Goal: Contribute content: Contribute content

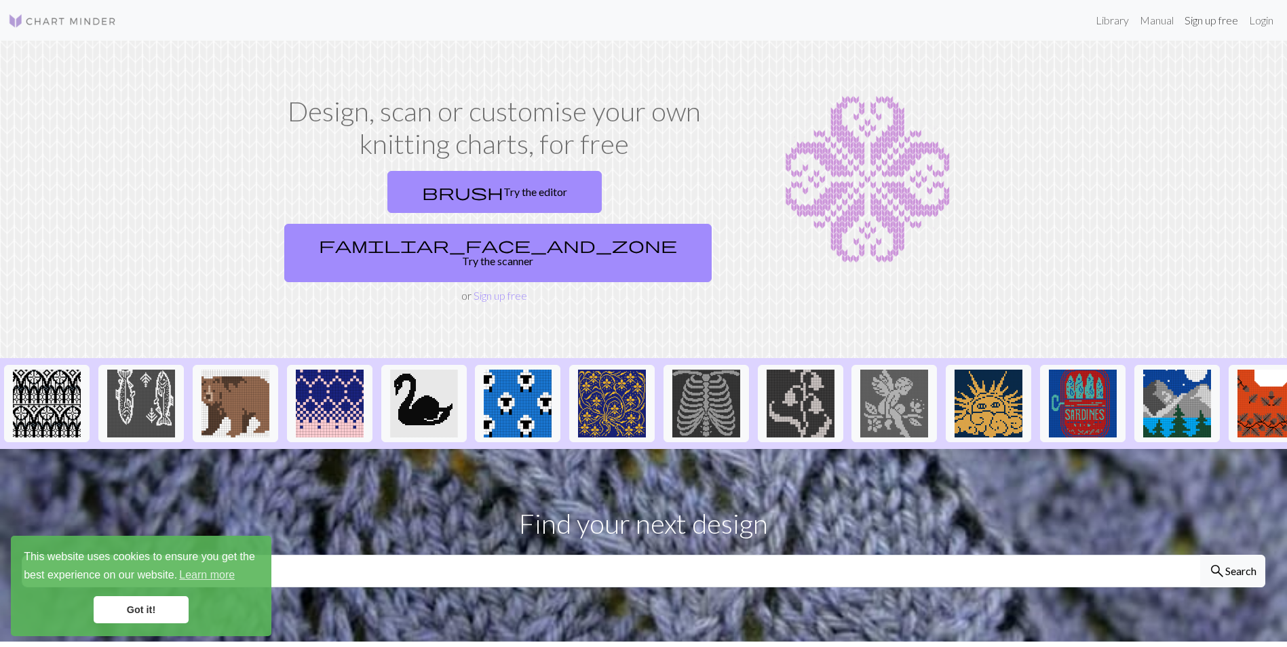
click at [1214, 22] on link "Sign up free" at bounding box center [1211, 20] width 64 height 27
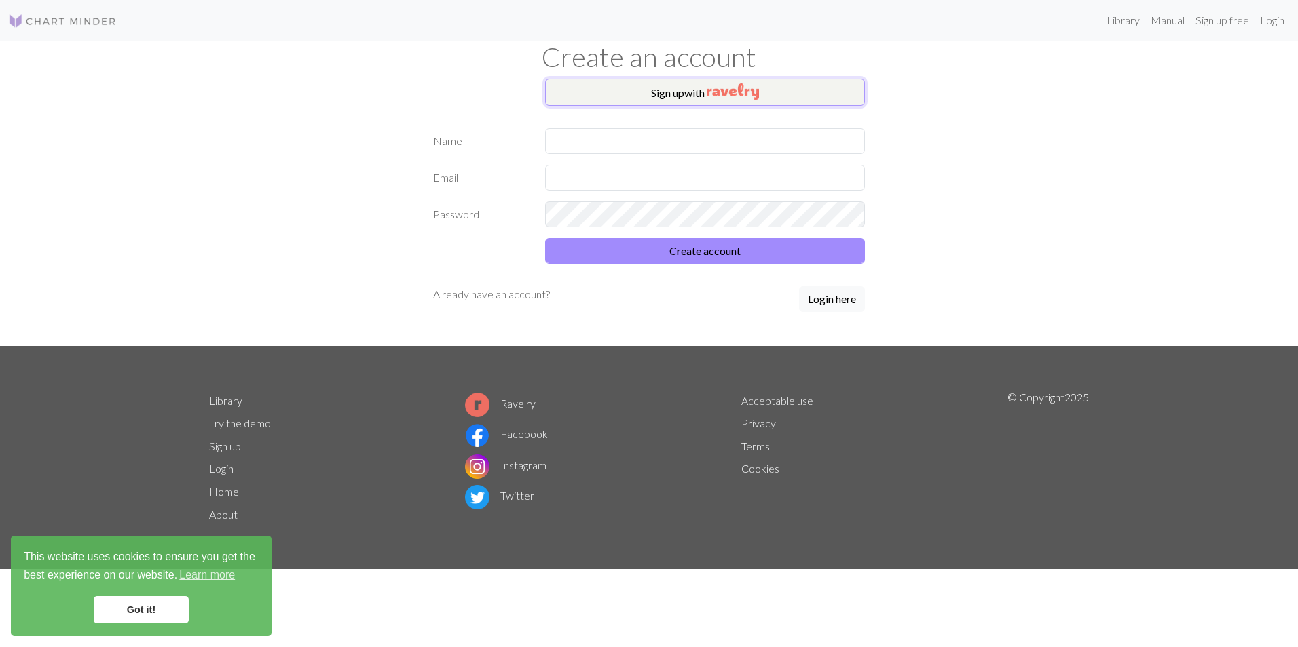
click at [732, 89] on img "button" at bounding box center [732, 91] width 52 height 16
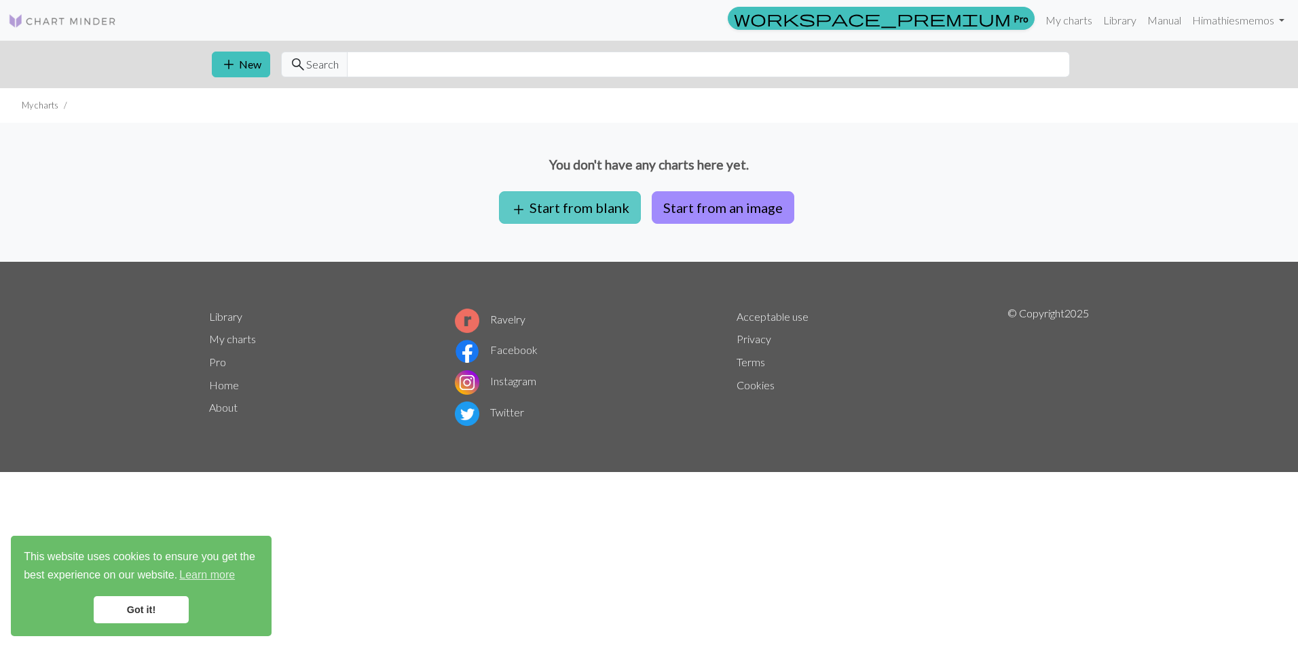
click at [599, 217] on button "add Start from blank" at bounding box center [570, 207] width 142 height 33
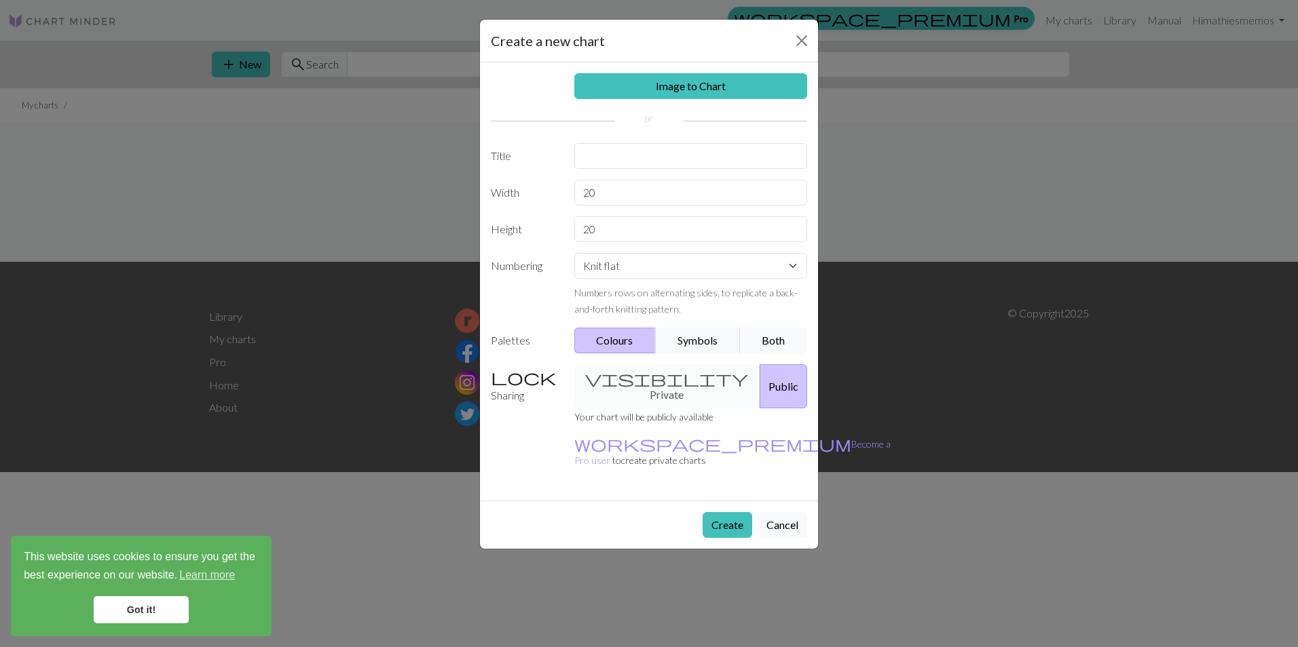
click at [909, 168] on div "Create a new chart Image to Chart Title Width 20 Height 20 Numbering Knit flat …" at bounding box center [649, 323] width 1298 height 647
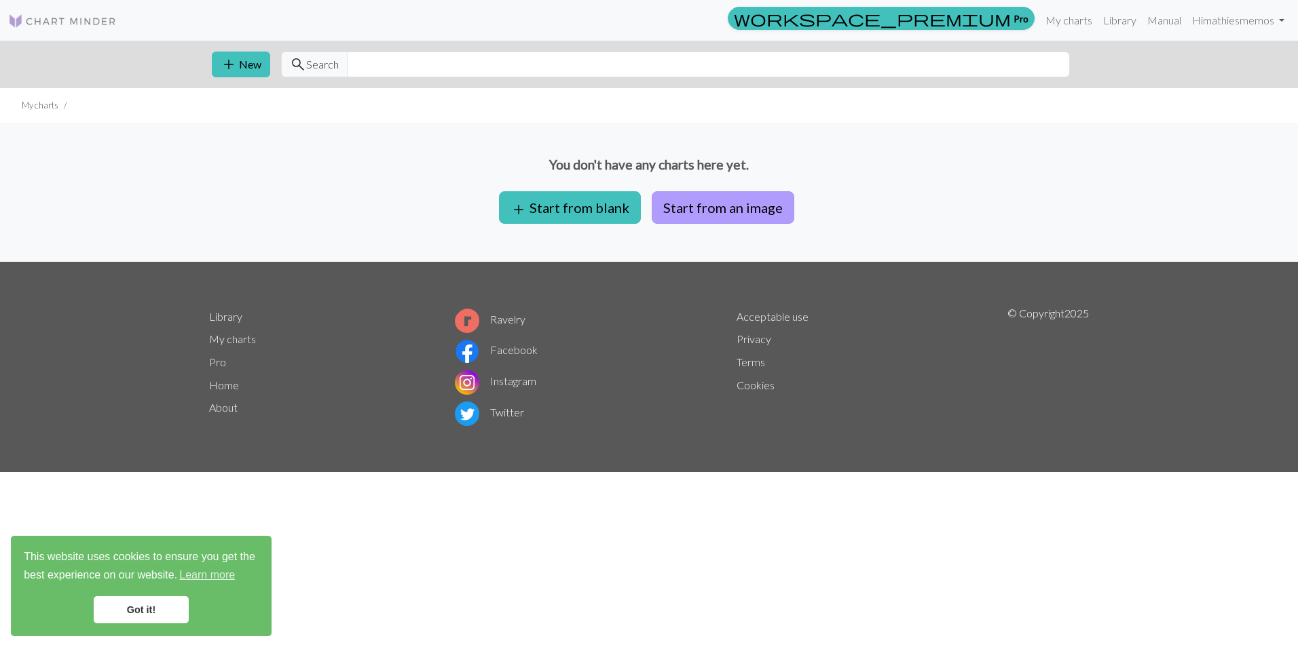
click at [677, 202] on button "Start from an image" at bounding box center [722, 207] width 143 height 33
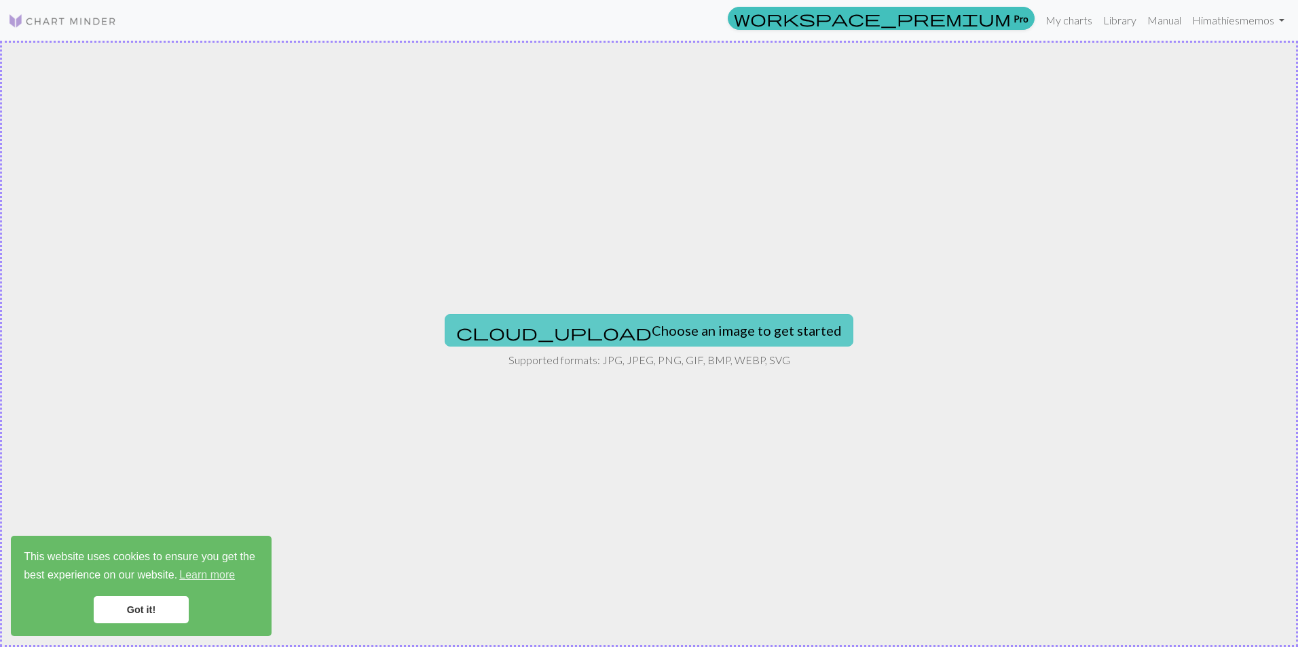
click at [619, 337] on button "cloud_upload Choose an image to get started" at bounding box center [648, 330] width 409 height 33
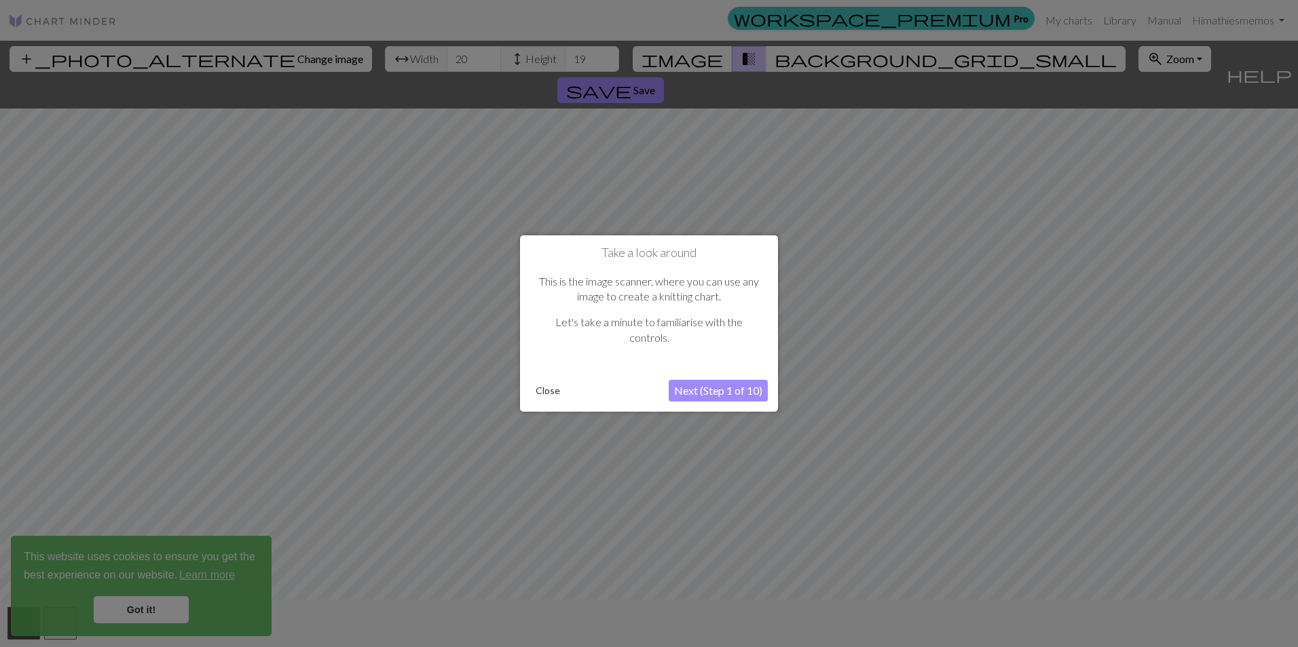
click at [680, 387] on button "Next (Step 1 of 10)" at bounding box center [717, 391] width 99 height 22
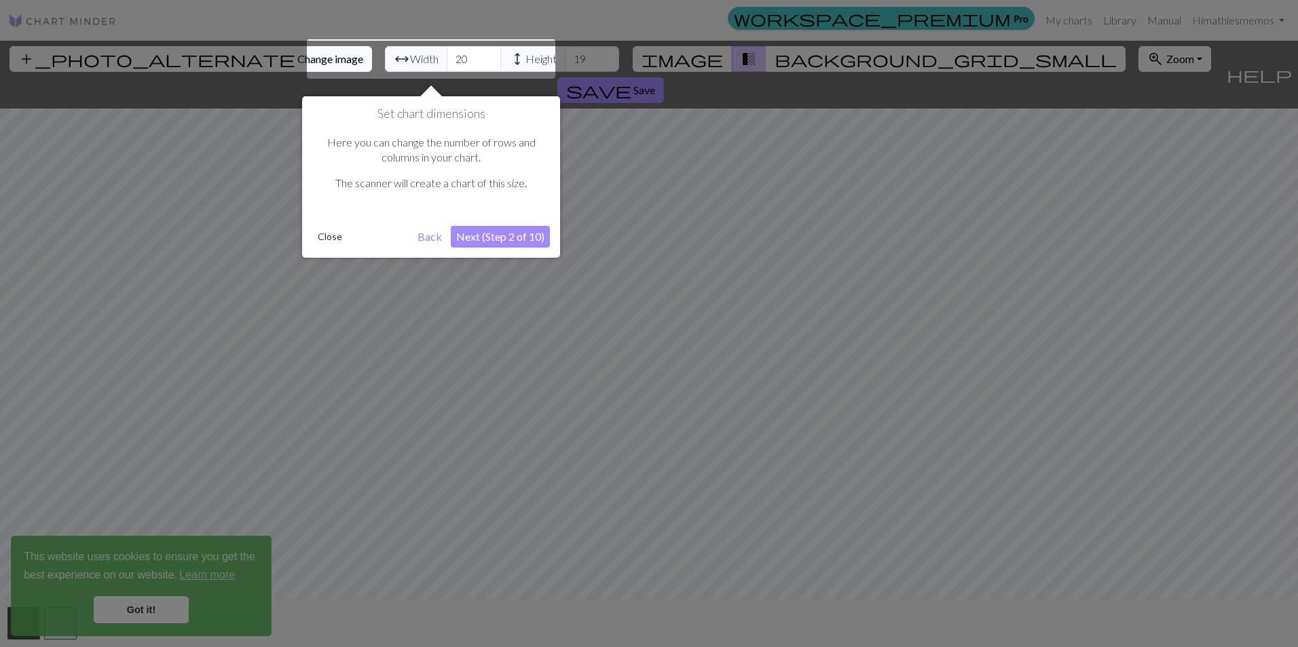
click at [326, 240] on button "Close" at bounding box center [329, 237] width 35 height 20
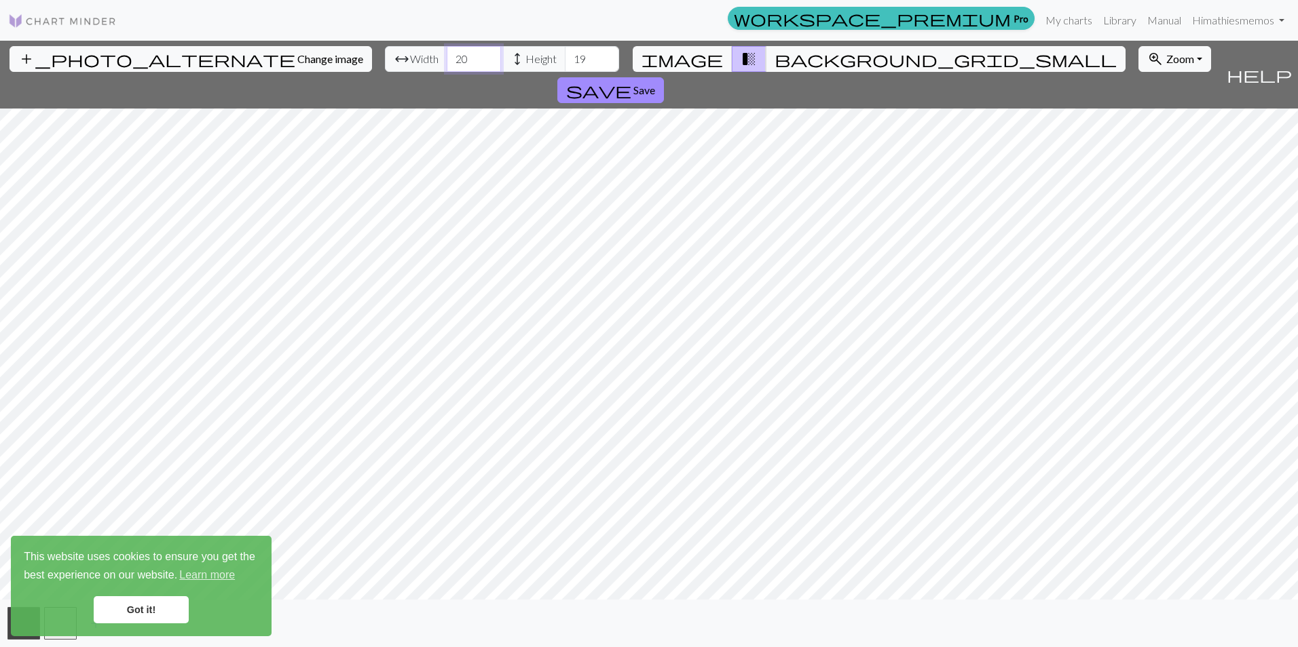
click at [447, 59] on input "20" at bounding box center [474, 59] width 54 height 26
drag, startPoint x: 402, startPoint y: 59, endPoint x: 368, endPoint y: 56, distance: 34.0
click at [385, 56] on div "arrow_range Width 20 height Height 19" at bounding box center [502, 59] width 234 height 26
type input "11"
click at [565, 59] on input "19" at bounding box center [592, 59] width 54 height 26
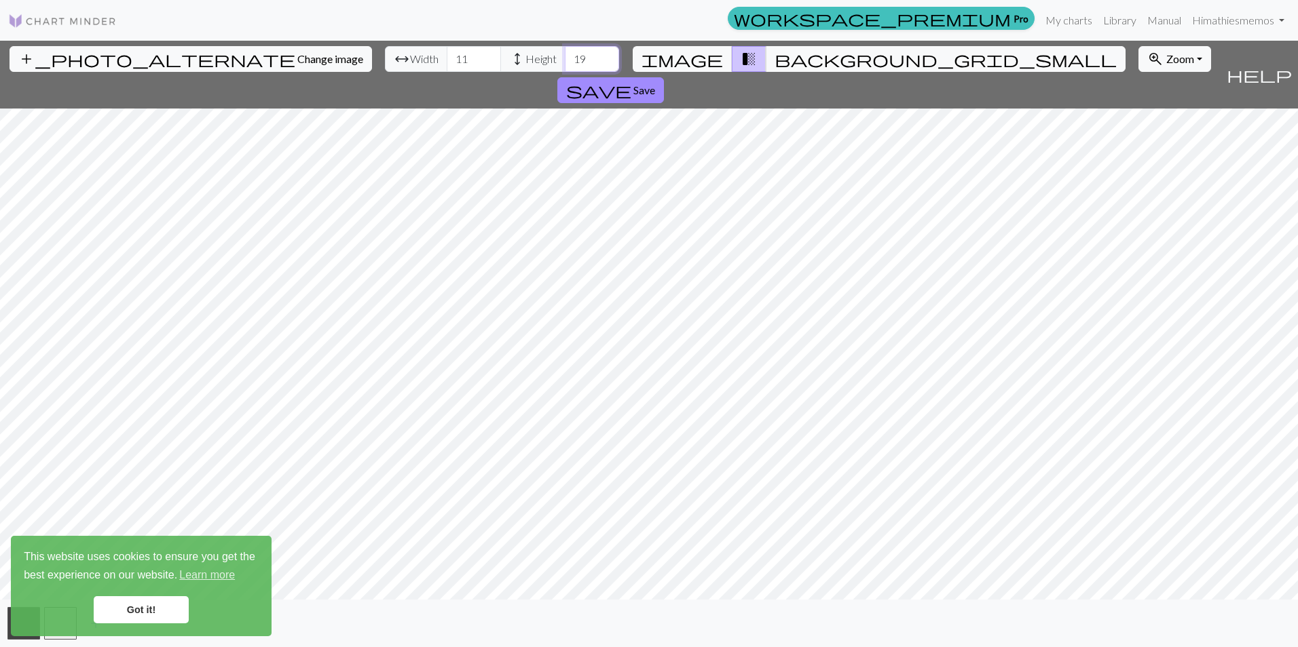
drag, startPoint x: 519, startPoint y: 59, endPoint x: 495, endPoint y: 58, distance: 24.5
click at [565, 58] on input "19" at bounding box center [592, 59] width 54 height 26
type input "15"
drag, startPoint x: 406, startPoint y: 54, endPoint x: 360, endPoint y: 55, distance: 46.8
click at [385, 55] on div "arrow_range Width 11 height Height 15" at bounding box center [502, 59] width 234 height 26
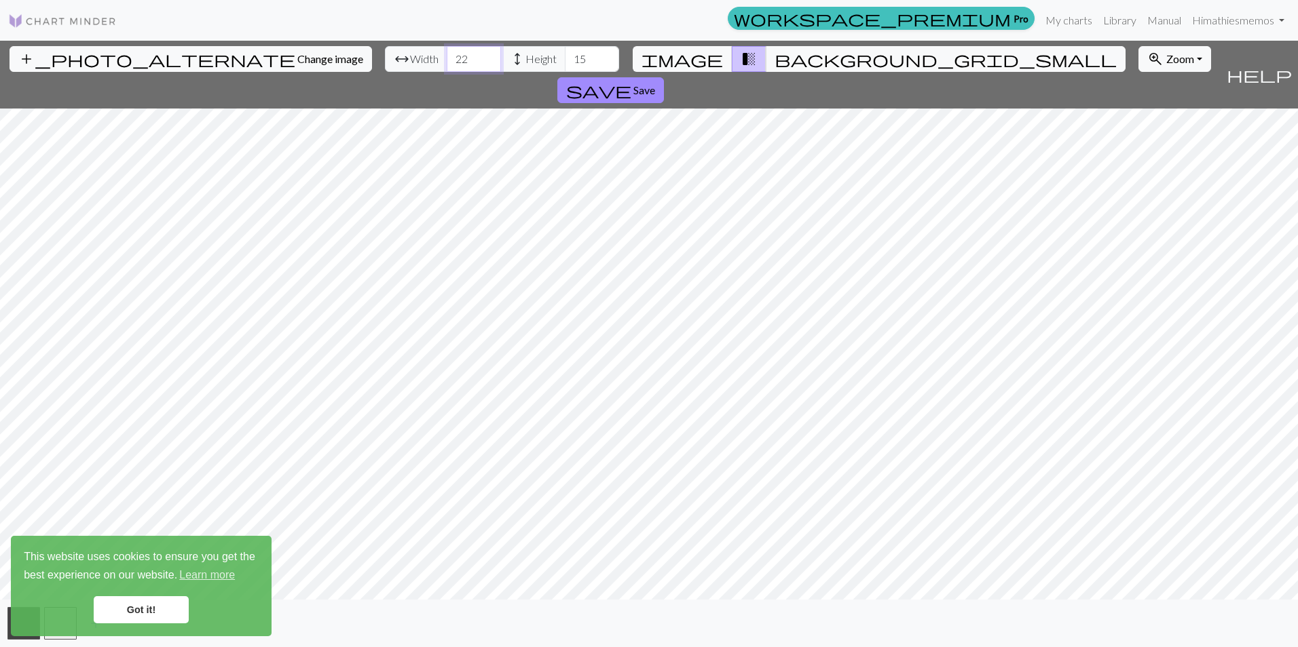
type input "22"
drag, startPoint x: 529, startPoint y: 53, endPoint x: 463, endPoint y: 55, distance: 65.9
click at [463, 55] on div "arrow_range Width 22 height Height 15" at bounding box center [502, 59] width 234 height 26
type input "30"
drag, startPoint x: 400, startPoint y: 59, endPoint x: 364, endPoint y: 57, distance: 35.3
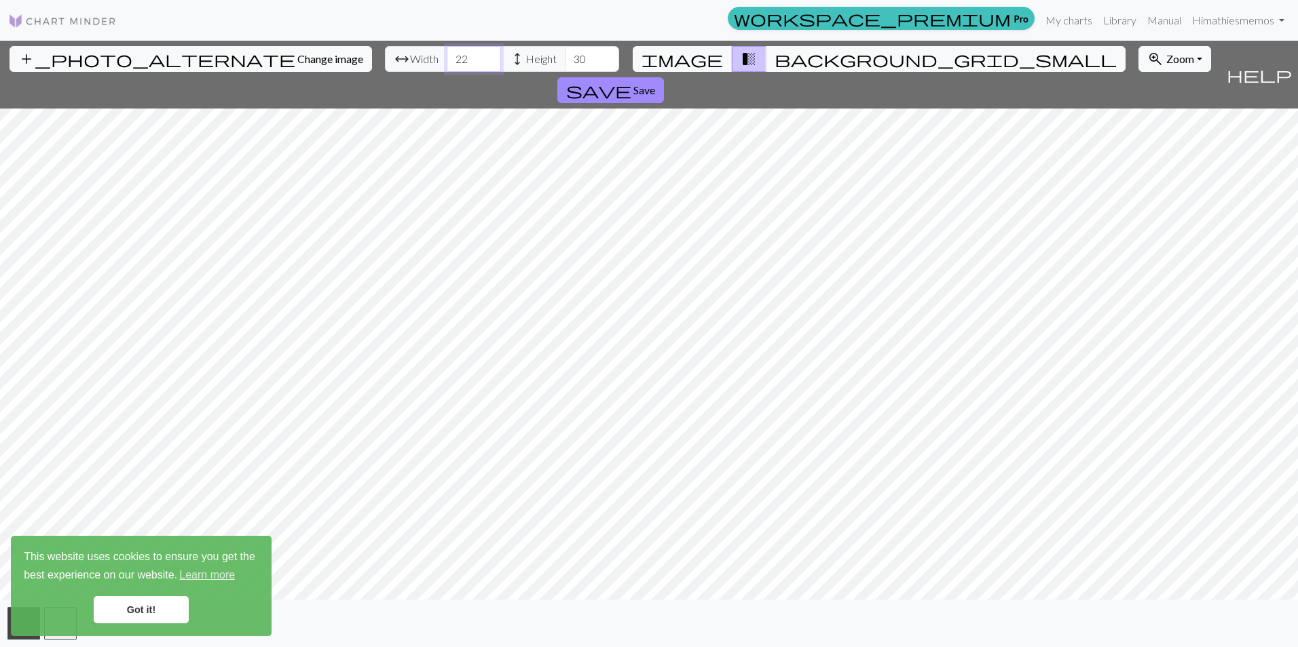
click at [385, 57] on div "arrow_range Width 22 height Height 30" at bounding box center [502, 59] width 234 height 26
type input "44"
drag, startPoint x: 523, startPoint y: 59, endPoint x: 451, endPoint y: 55, distance: 71.4
click at [451, 55] on div "arrow_range Width 44 height Height 30" at bounding box center [502, 59] width 234 height 26
type input "60"
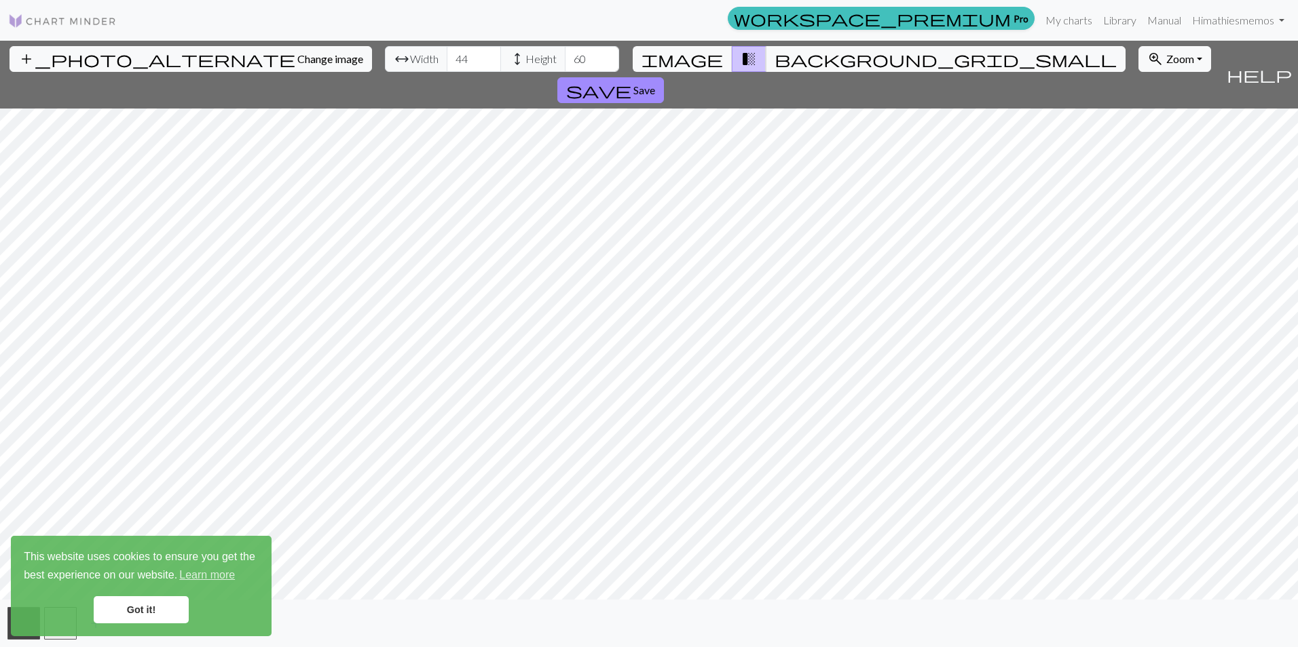
click at [124, 609] on link "Got it!" at bounding box center [141, 610] width 95 height 27
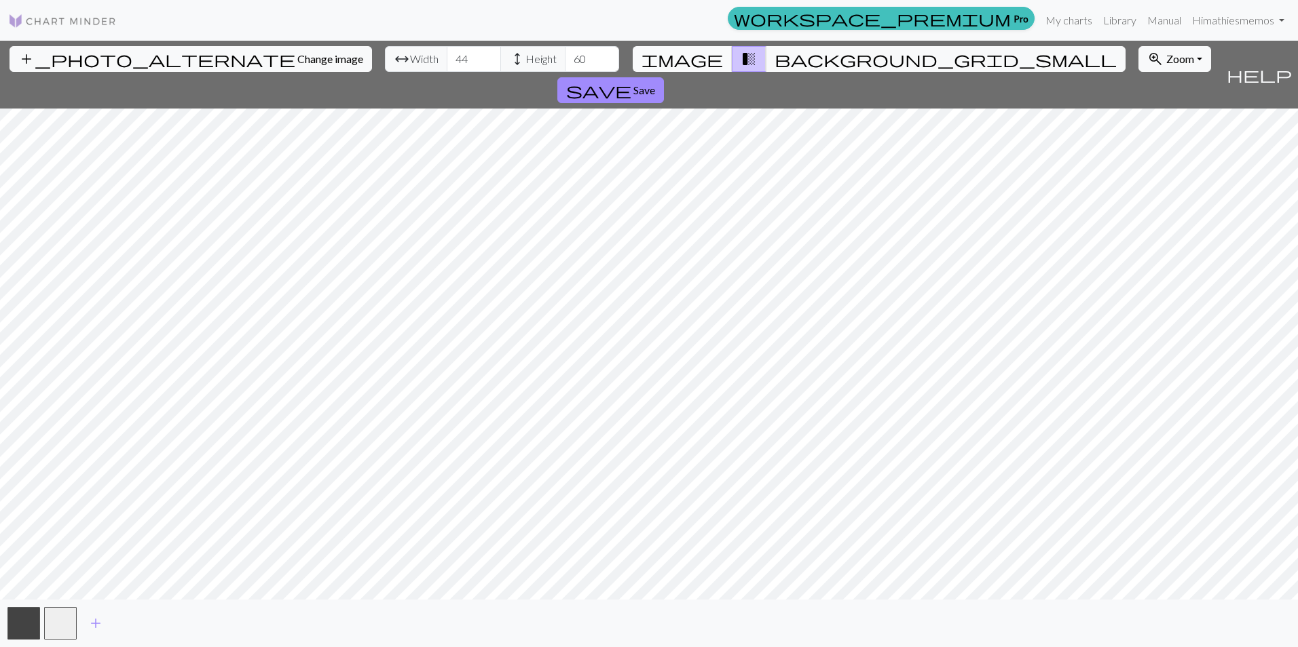
click at [702, 68] on span "image" at bounding box center [681, 59] width 81 height 19
click at [774, 67] on span "background_grid_small" at bounding box center [945, 59] width 342 height 19
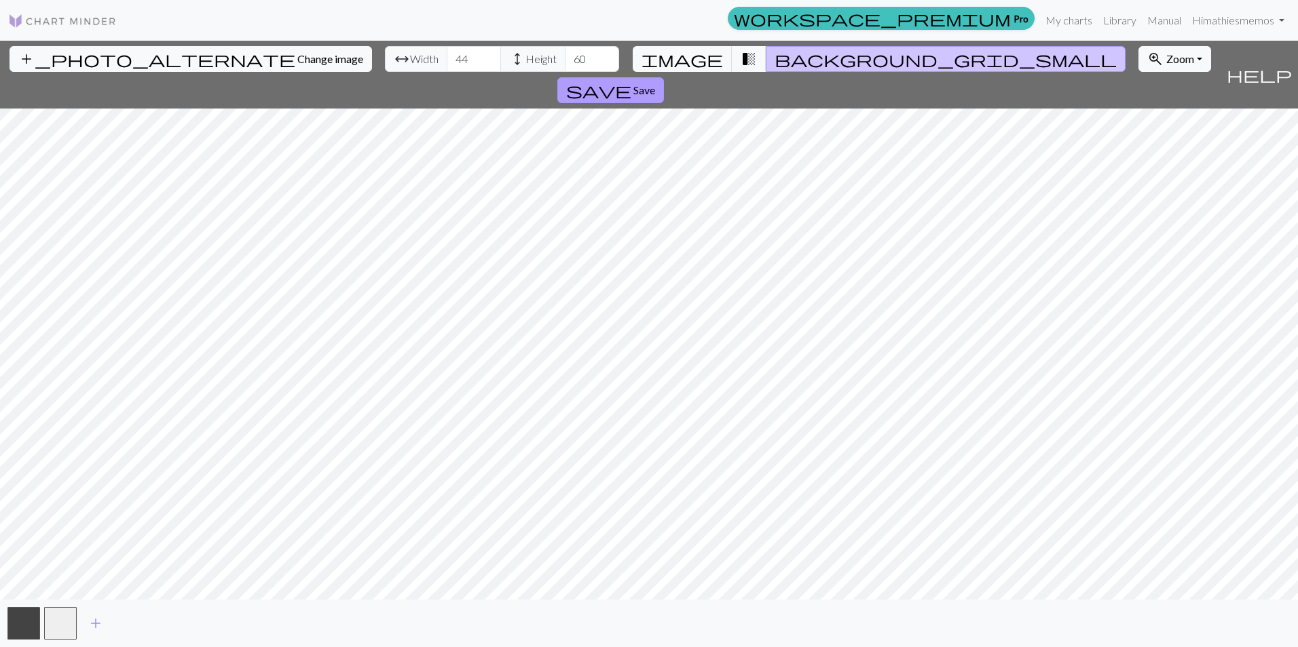
click at [631, 81] on span "save" at bounding box center [598, 90] width 65 height 19
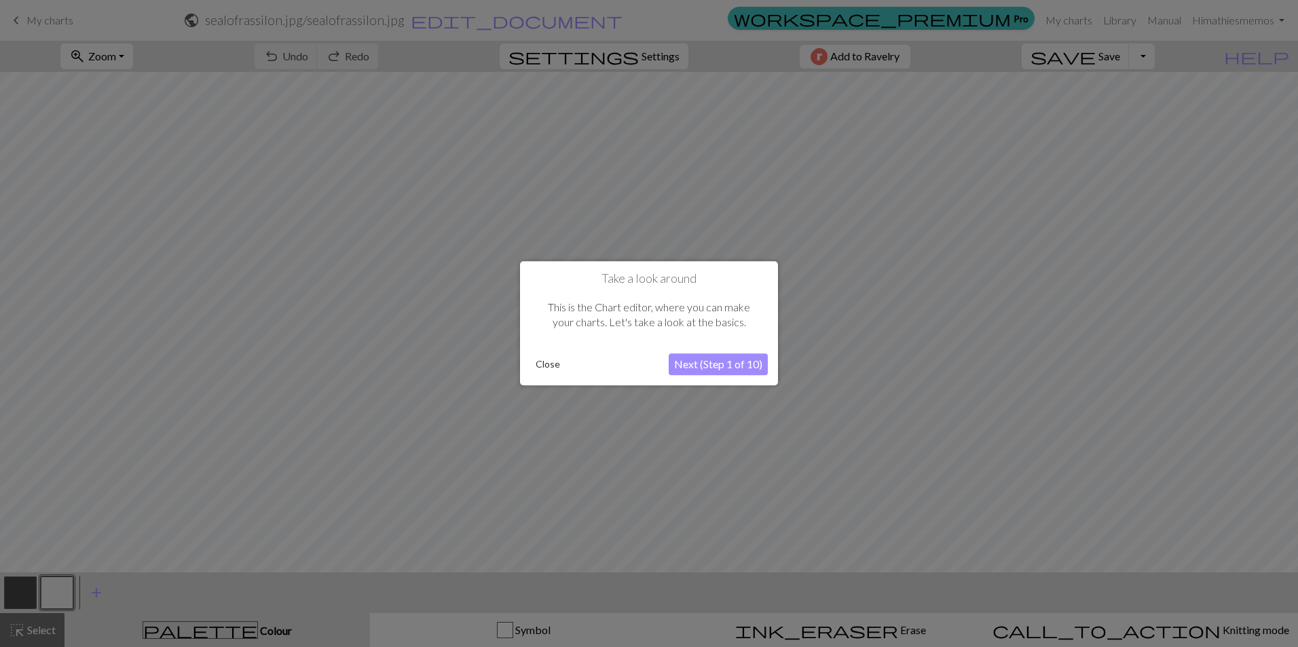
click at [544, 364] on button "Close" at bounding box center [547, 365] width 35 height 20
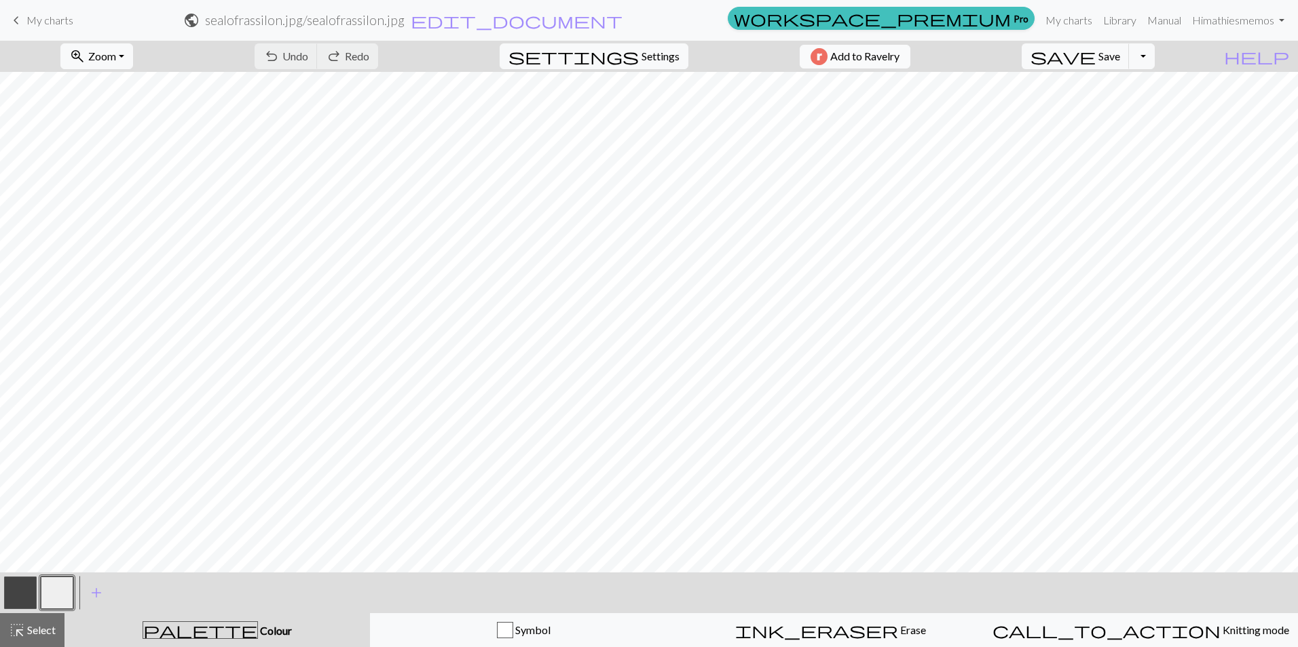
click at [893, 62] on span "Add to Ravelry" at bounding box center [864, 56] width 69 height 17
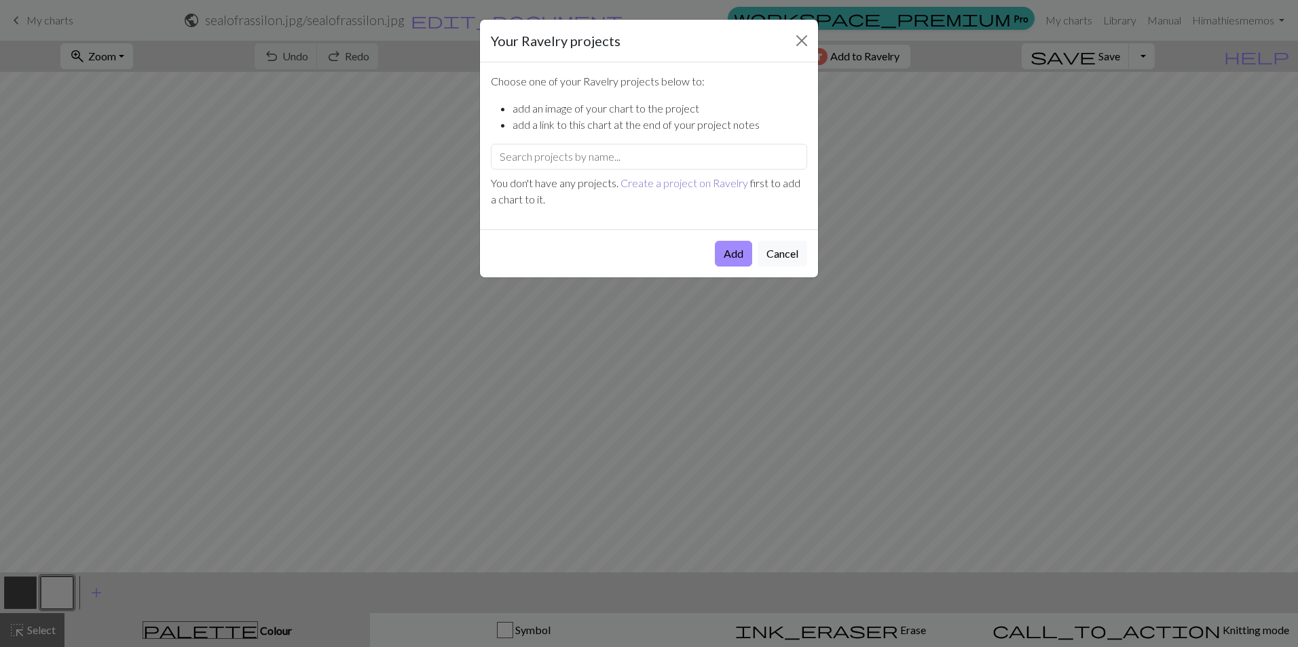
click at [678, 181] on link "Create a project on Ravelry" at bounding box center [684, 182] width 128 height 13
click at [637, 164] on input "text" at bounding box center [649, 157] width 316 height 26
type input "sea"
click at [773, 252] on button "Cancel" at bounding box center [782, 254] width 50 height 26
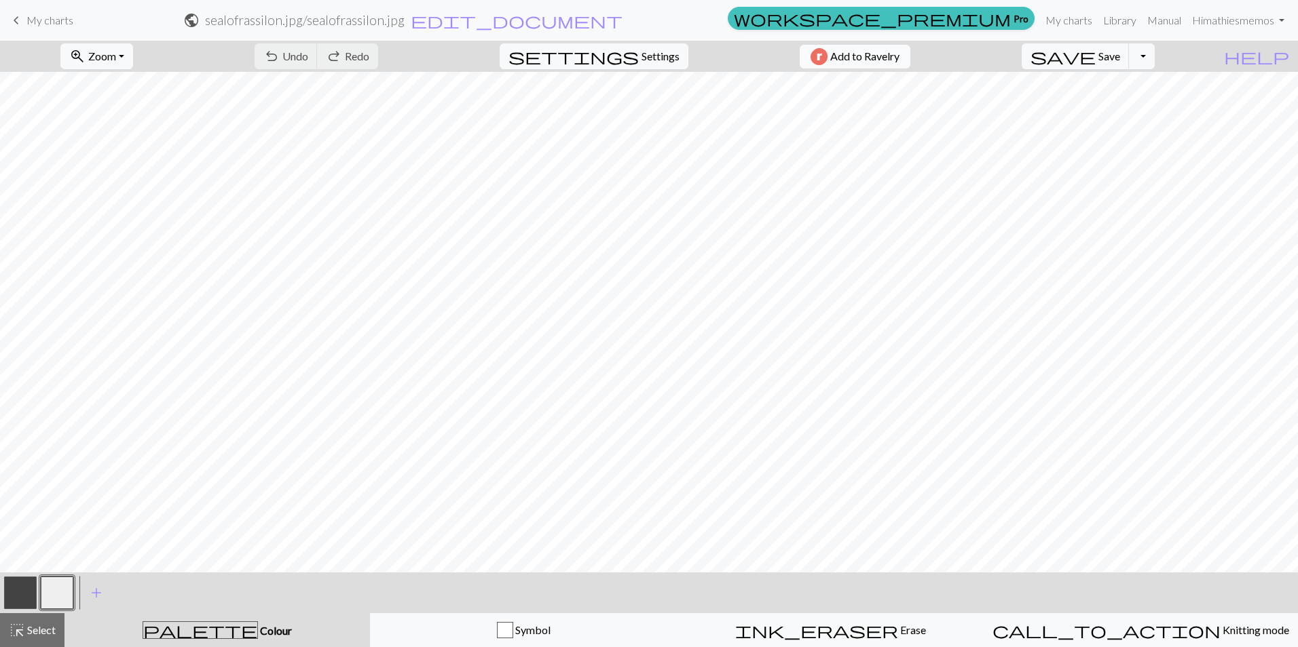
click at [897, 51] on span "Add to Ravelry" at bounding box center [864, 56] width 69 height 17
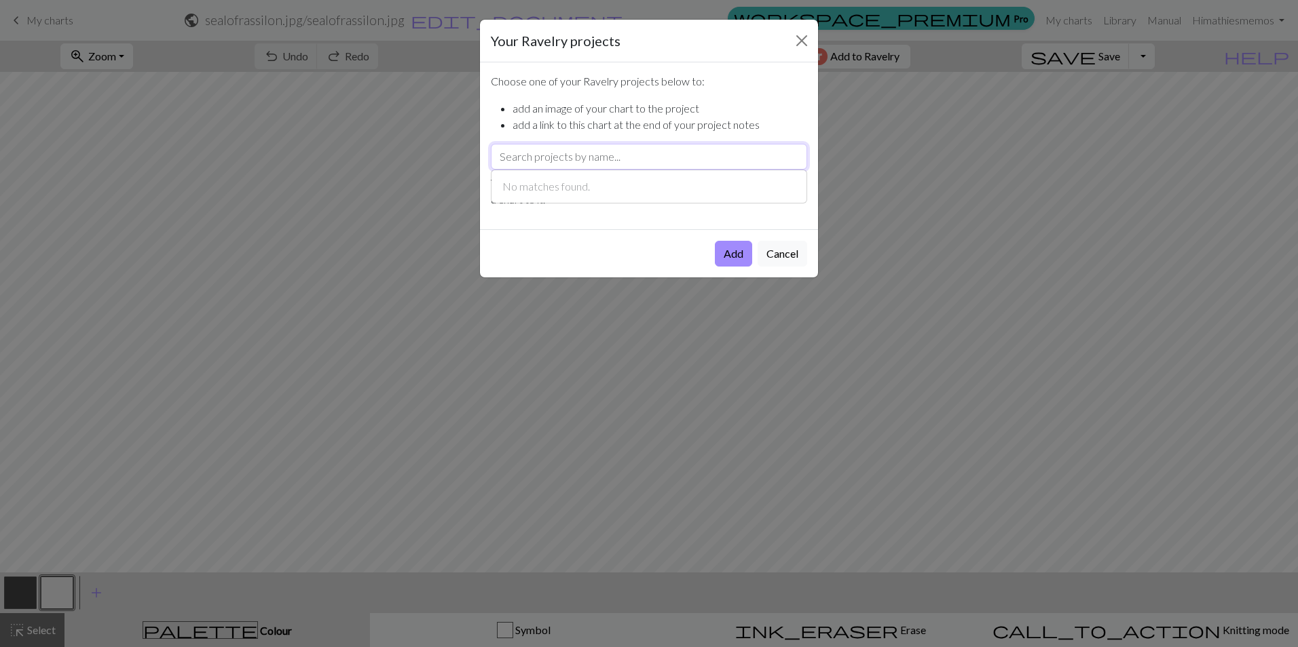
click at [675, 153] on input "text" at bounding box center [649, 157] width 316 height 26
type input "Sea"
click at [772, 252] on button "Cancel" at bounding box center [782, 254] width 50 height 26
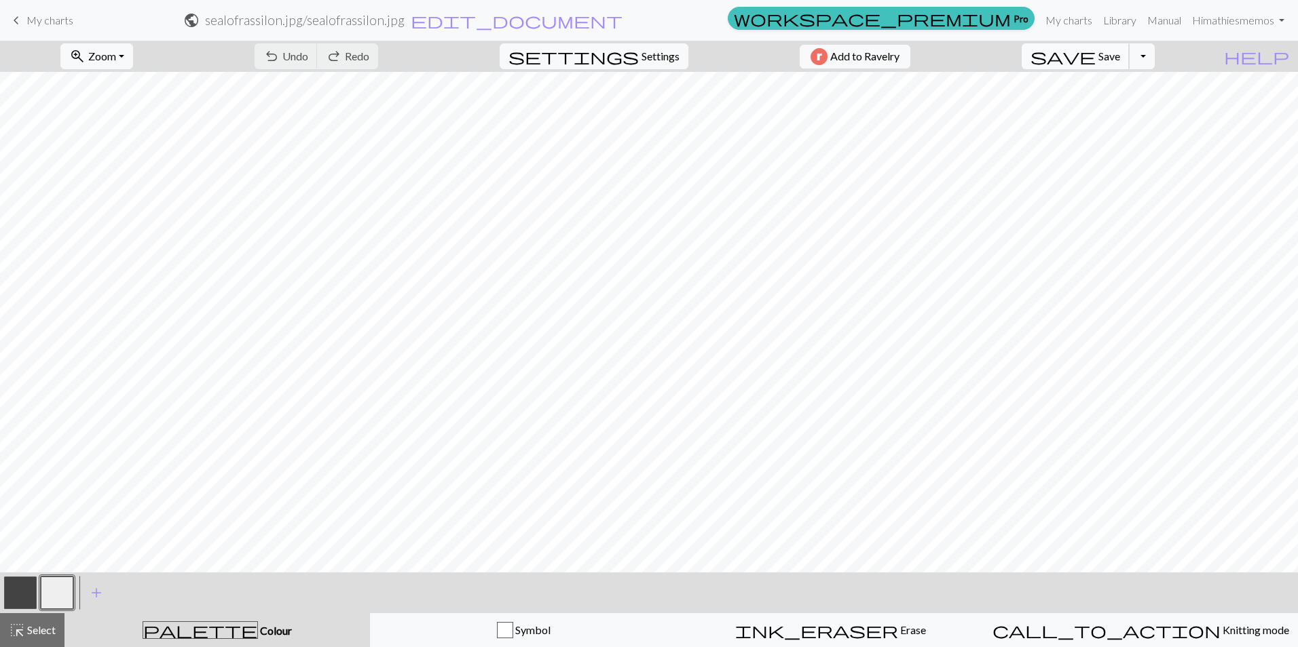
click at [1120, 55] on span "Save" at bounding box center [1109, 56] width 22 height 13
click at [1154, 61] on button "Toggle Dropdown" at bounding box center [1142, 56] width 26 height 26
click at [899, 54] on span "Add to Ravelry" at bounding box center [864, 56] width 69 height 17
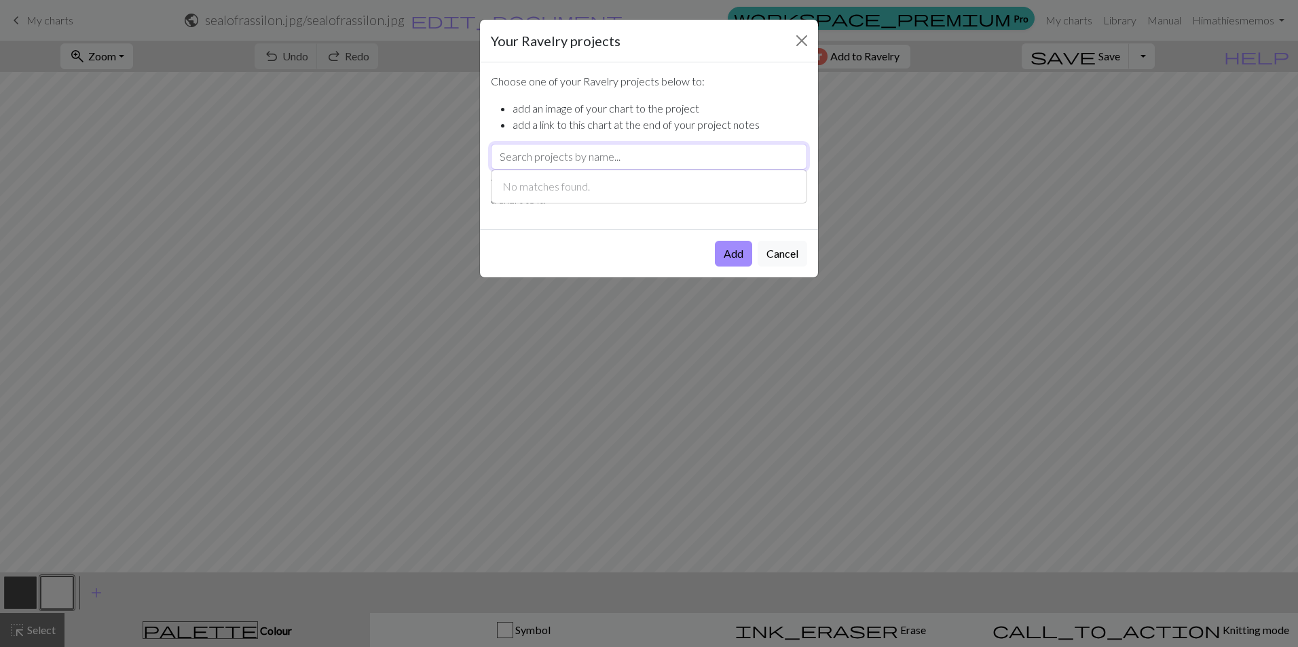
click at [713, 159] on input "text" at bounding box center [649, 157] width 316 height 26
click at [698, 158] on input "text" at bounding box center [649, 157] width 316 height 26
click at [740, 122] on li "add a link to this chart at the end of your project notes" at bounding box center [659, 125] width 295 height 16
click at [728, 253] on button "Add" at bounding box center [733, 254] width 37 height 26
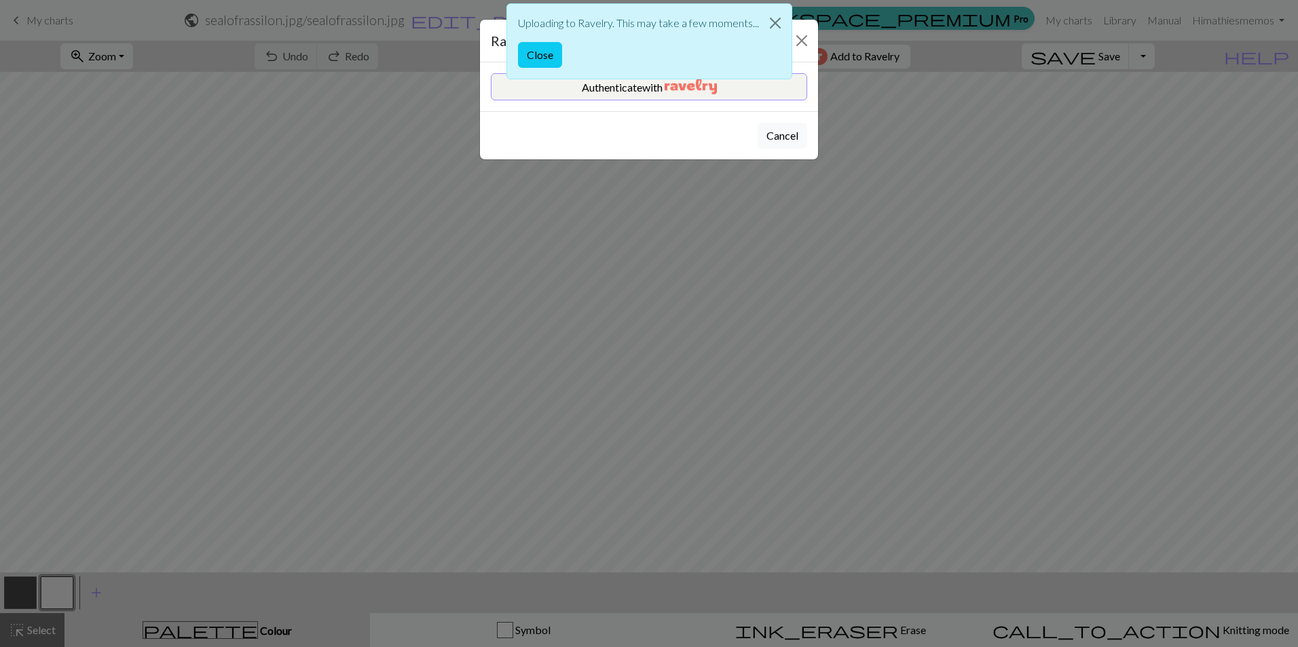
click at [680, 86] on div "Uploading to Ravelry. This may take a few moments... Close" at bounding box center [649, 45] width 286 height 90
click at [654, 92] on button "Authenticate with" at bounding box center [649, 86] width 316 height 27
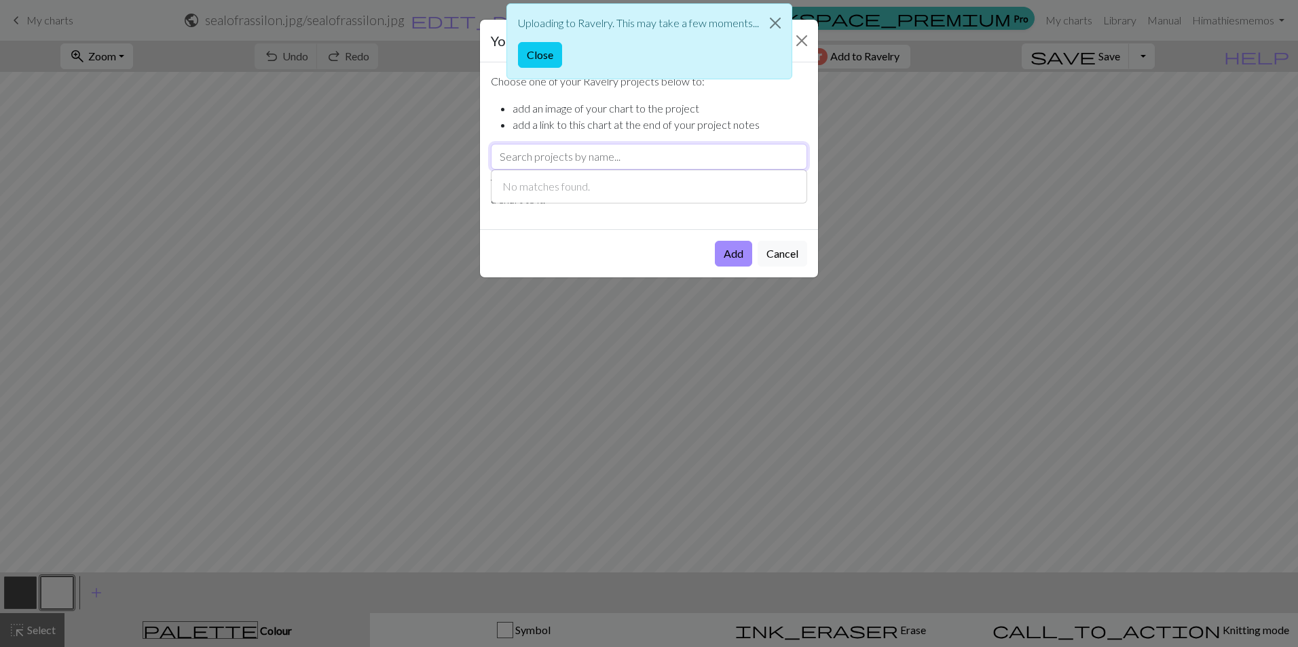
click at [689, 160] on input "text" at bounding box center [649, 157] width 316 height 26
click at [770, 21] on button "Close" at bounding box center [775, 23] width 33 height 38
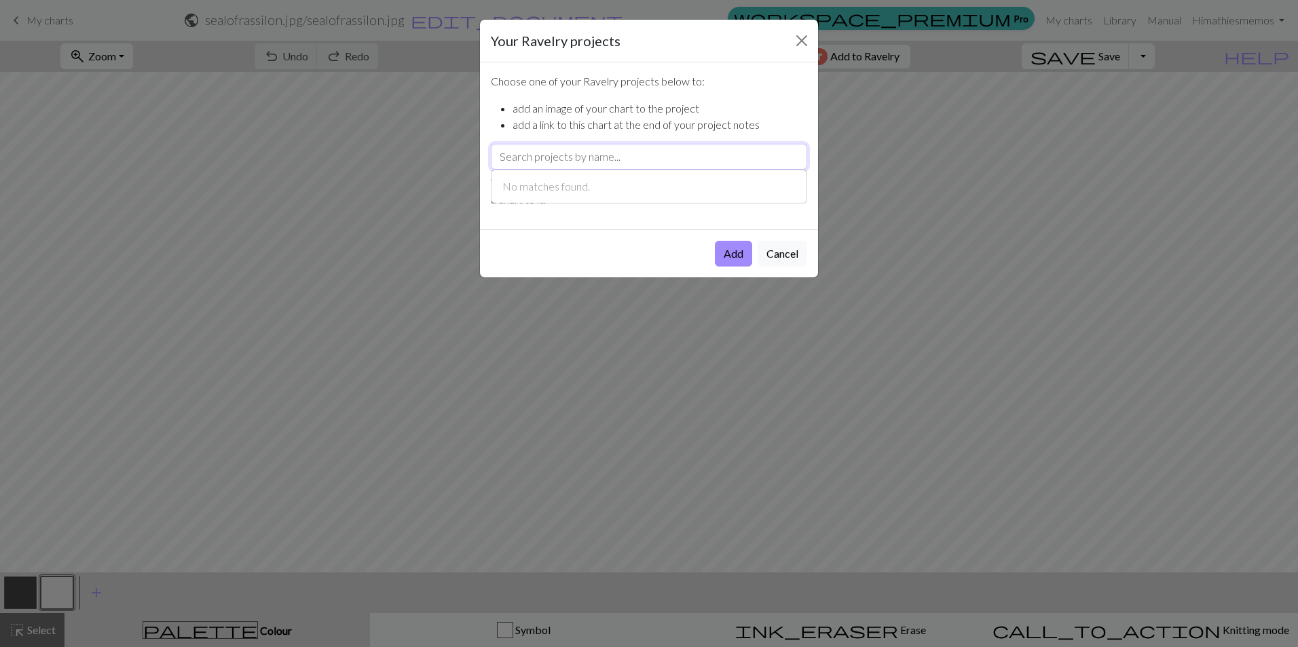
click at [737, 159] on input "text" at bounding box center [649, 157] width 316 height 26
click at [803, 42] on button "Close" at bounding box center [802, 41] width 22 height 22
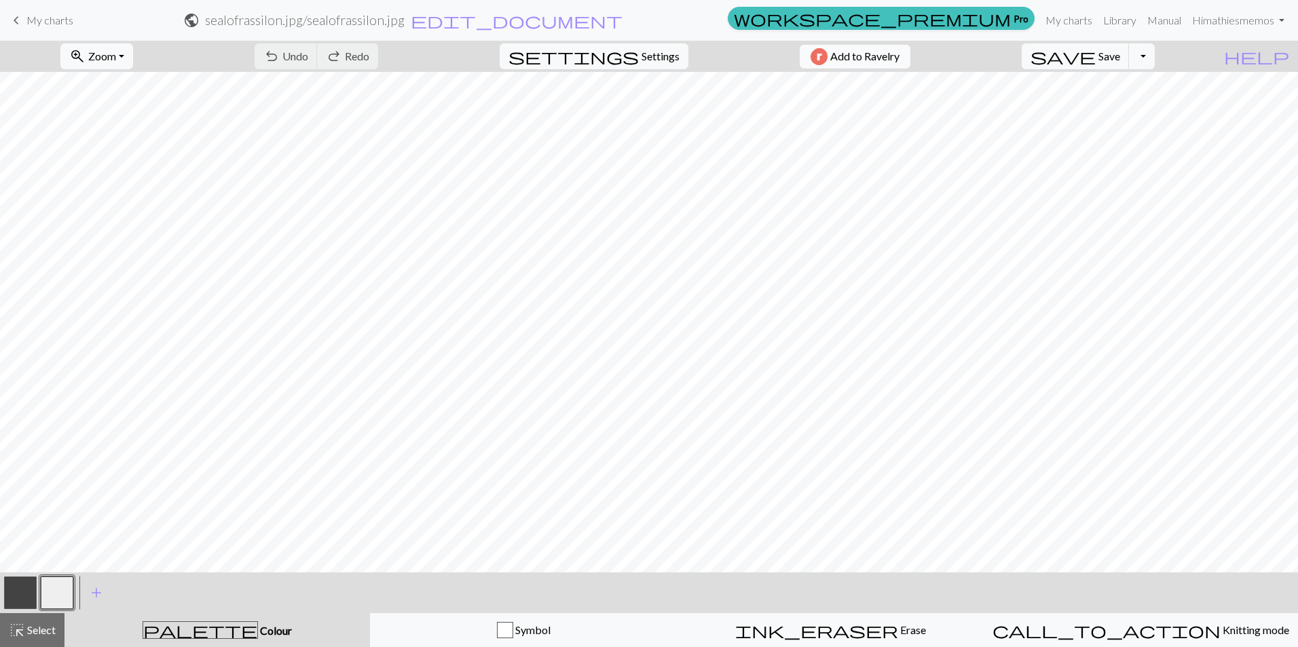
click at [871, 58] on span "Add to Ravelry" at bounding box center [864, 56] width 69 height 17
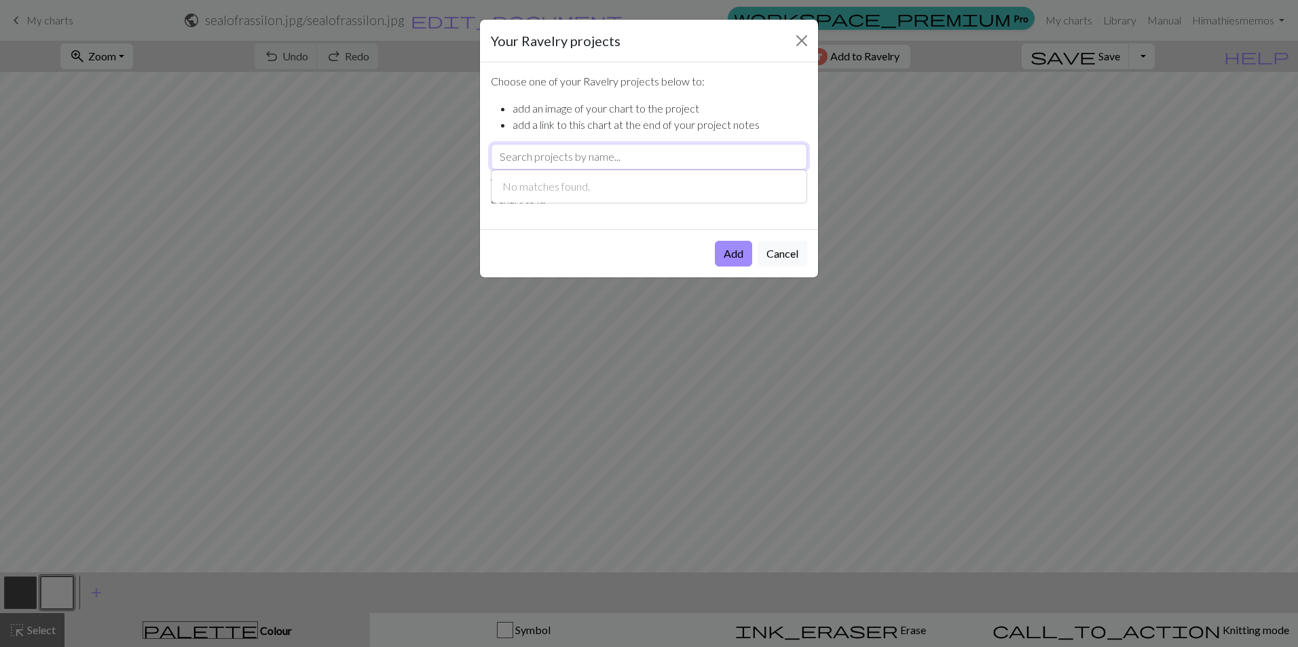
click at [662, 157] on input "text" at bounding box center [649, 157] width 316 height 26
click at [637, 158] on input "text" at bounding box center [649, 157] width 316 height 26
click at [797, 48] on button "Close" at bounding box center [802, 41] width 22 height 22
